Goal: Book appointment/travel/reservation

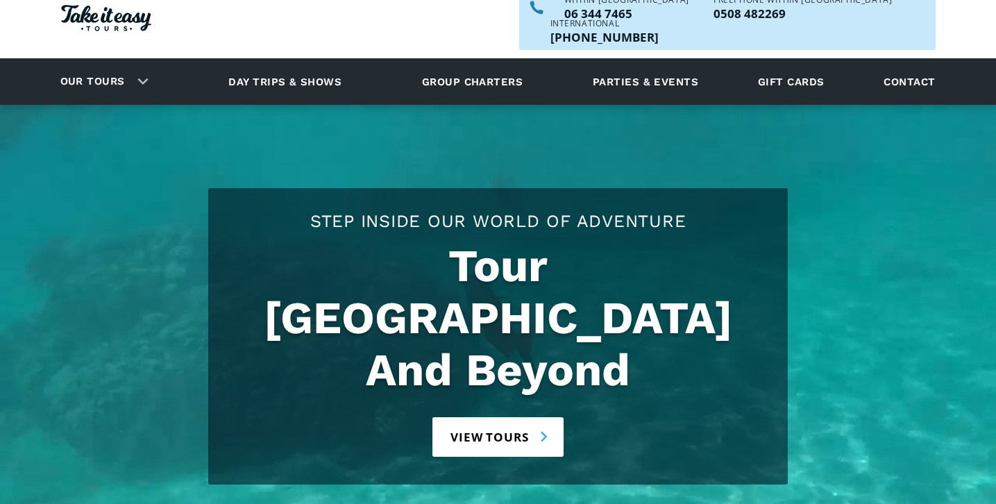
scroll to position [53, 0]
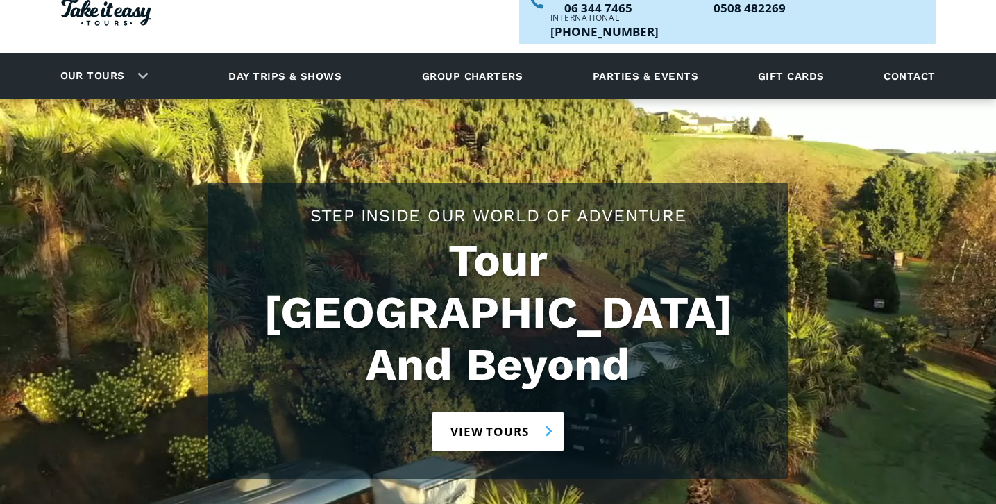
click at [506, 411] on link "View tours" at bounding box center [497, 431] width 131 height 40
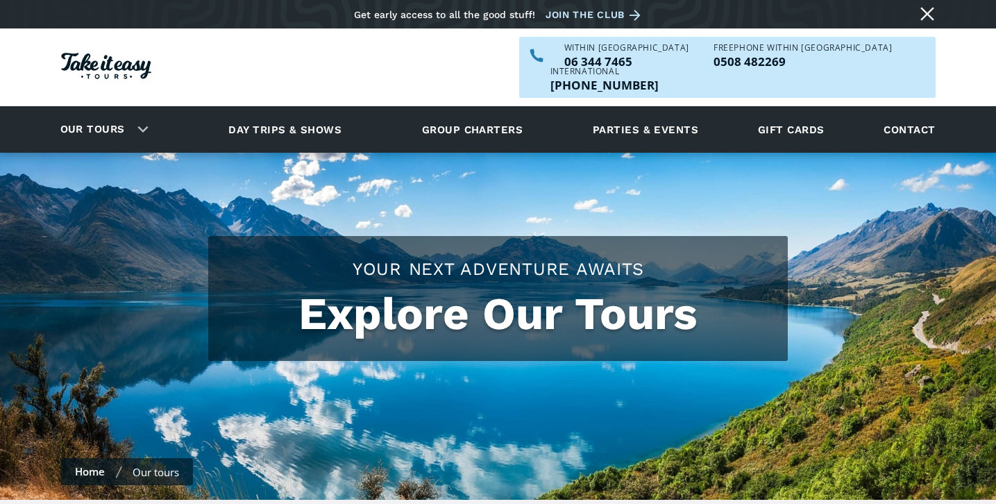
checkbox input "true"
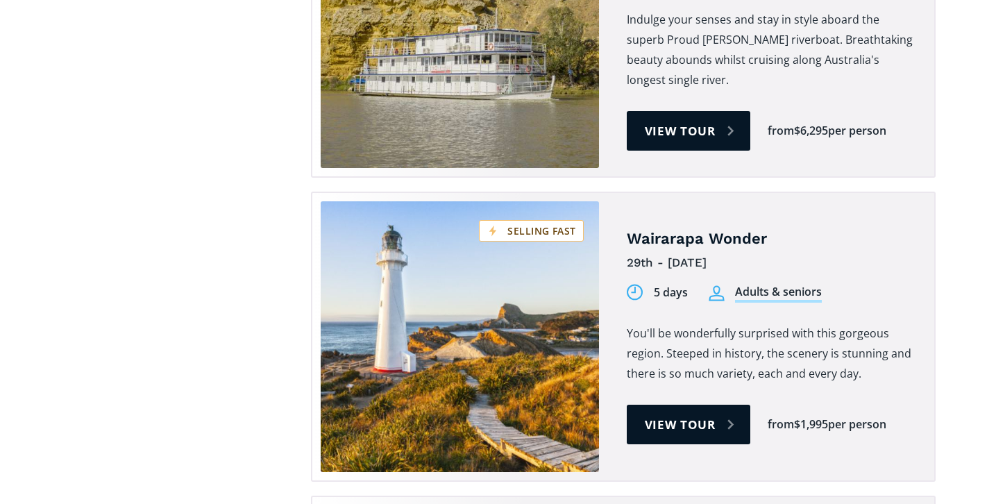
scroll to position [3386, 0]
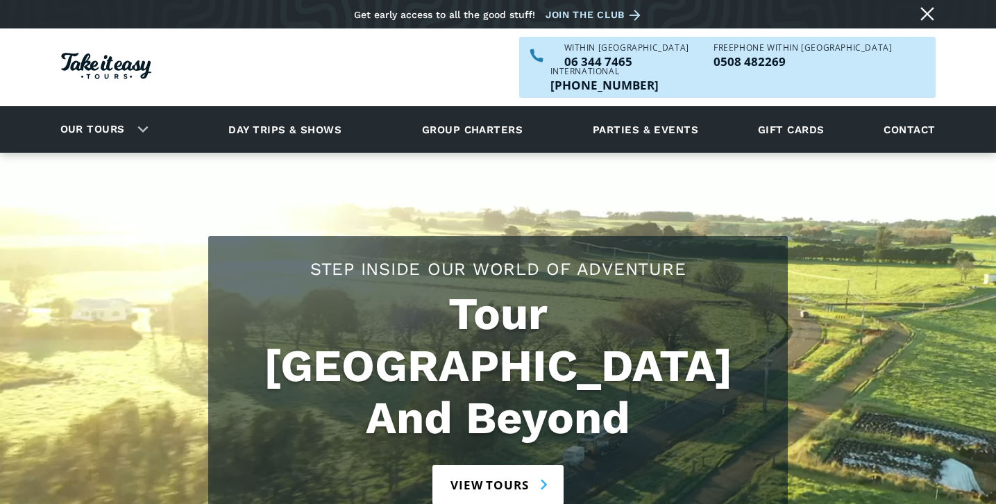
scroll to position [53, 0]
